Goal: Use online tool/utility: Utilize a website feature to perform a specific function

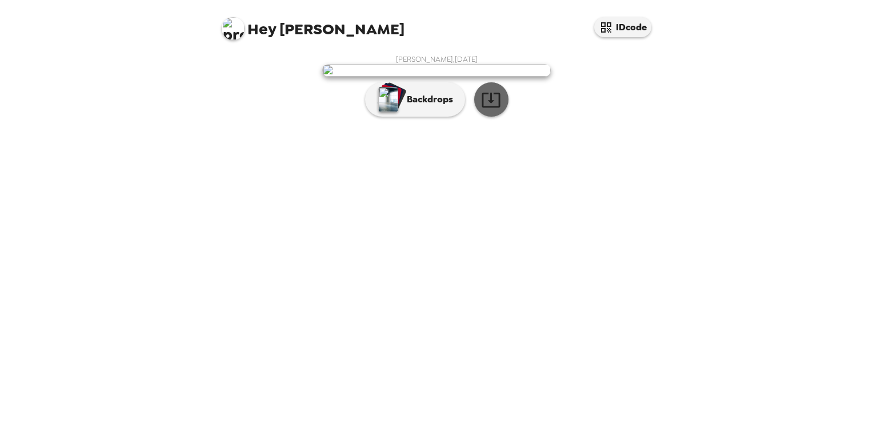
click at [494, 110] on icon "button" at bounding box center [491, 100] width 20 height 20
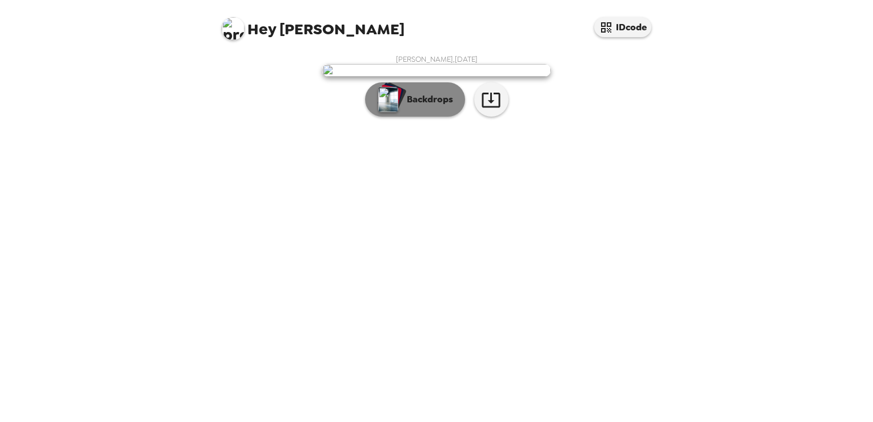
click at [434, 106] on p "Backdrops" at bounding box center [427, 100] width 52 height 14
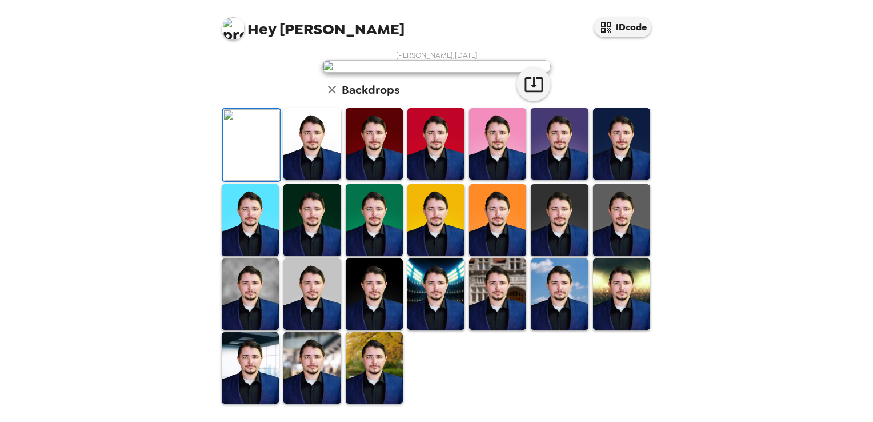
scroll to position [271, 0]
click at [270, 291] on img at bounding box center [250, 293] width 57 height 71
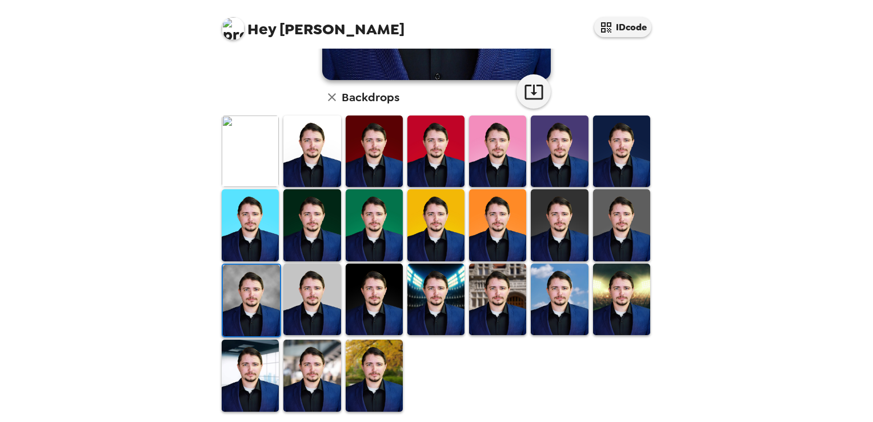
scroll to position [270, 0]
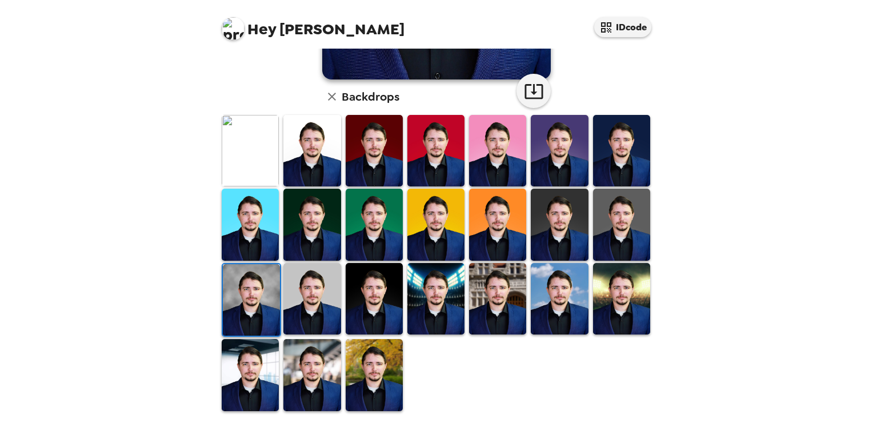
click at [270, 291] on img at bounding box center [251, 299] width 57 height 71
click at [242, 384] on img at bounding box center [250, 374] width 57 height 71
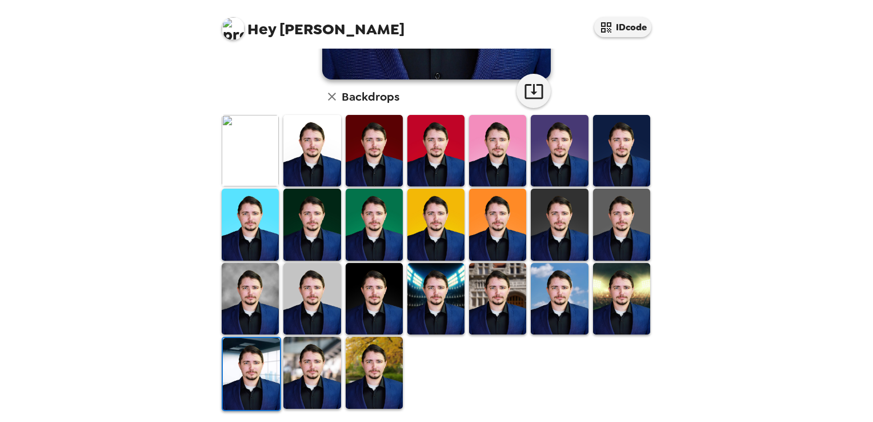
click at [362, 358] on img at bounding box center [374, 372] width 57 height 71
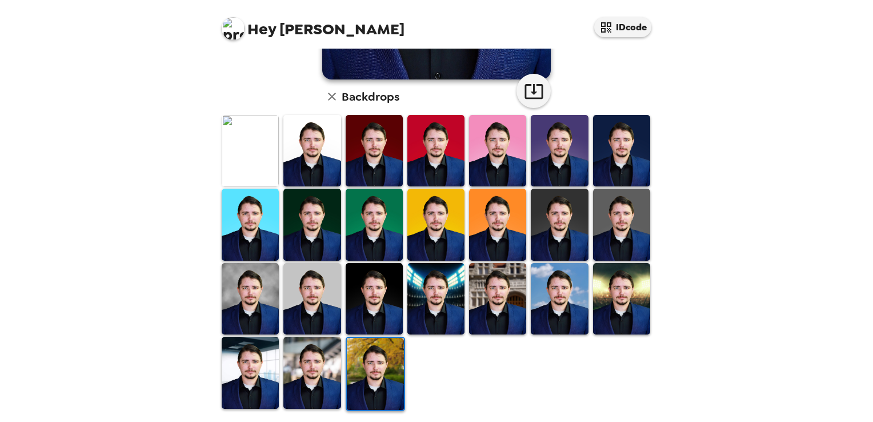
click at [315, 291] on img at bounding box center [311, 298] width 57 height 71
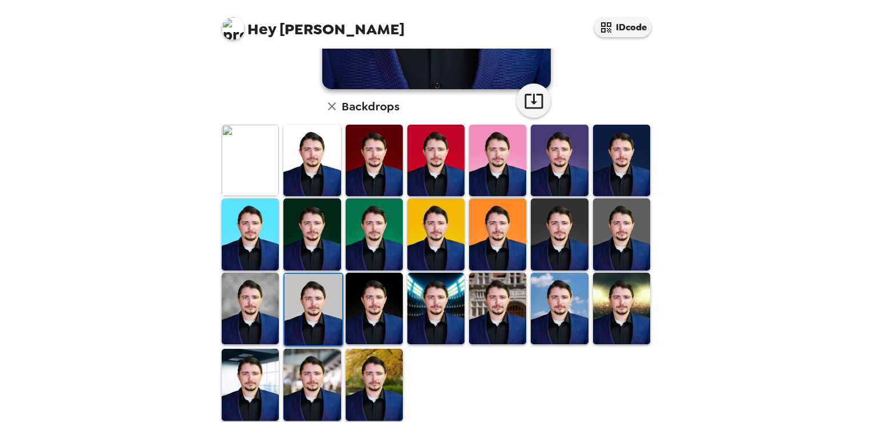
scroll to position [261, 0]
click at [265, 288] on img at bounding box center [250, 308] width 57 height 71
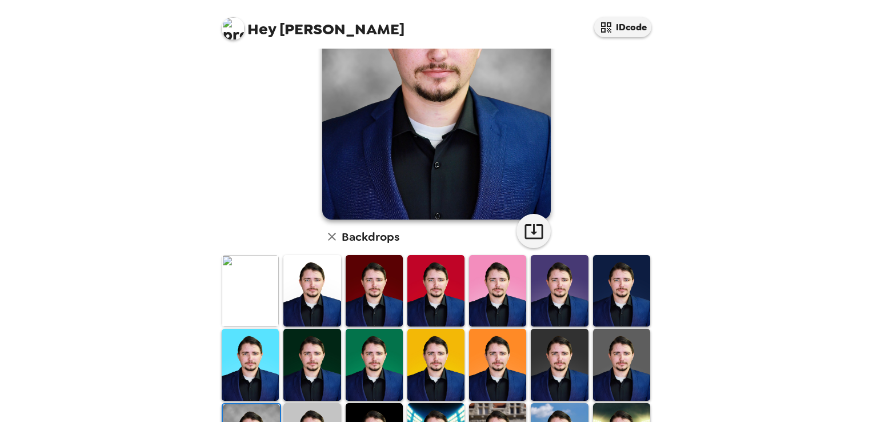
scroll to position [0, 0]
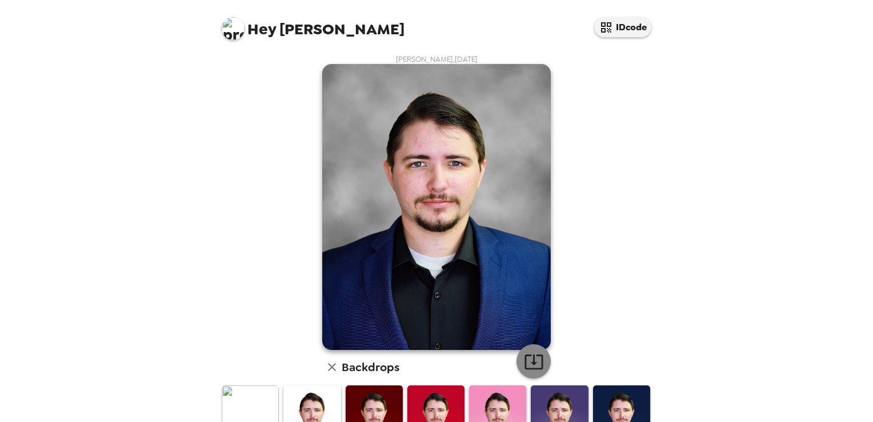
click at [540, 366] on button "button" at bounding box center [534, 361] width 34 height 34
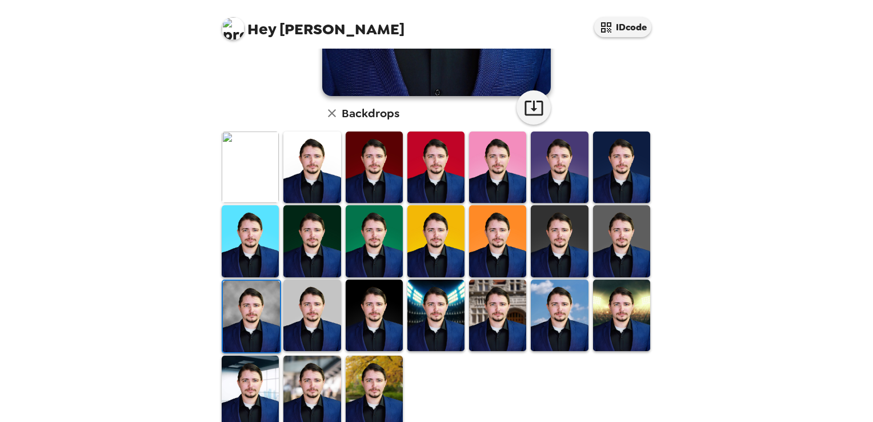
scroll to position [254, 0]
